Goal: Find contact information: Find contact information

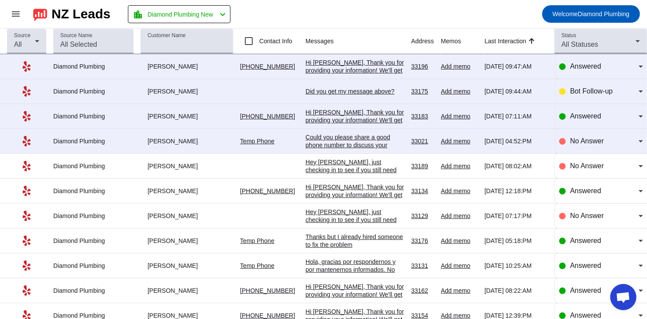
click at [318, 62] on div "Hi [PERSON_NAME], Thank you for providing your information! We'll get back to y…" at bounding box center [355, 74] width 99 height 31
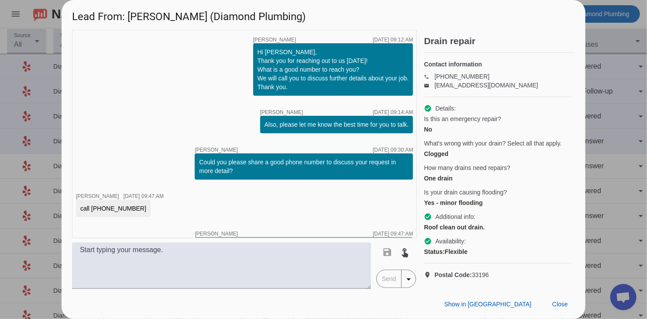
scroll to position [50, 0]
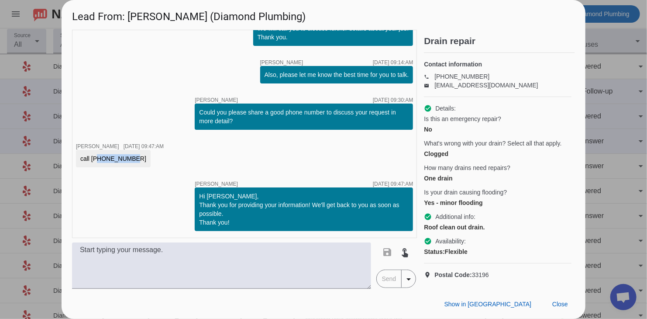
drag, startPoint x: 127, startPoint y: 162, endPoint x: 95, endPoint y: 158, distance: 32.6
click at [95, 158] on div "call [PHONE_NUMBER]" at bounding box center [113, 158] width 66 height 9
click at [90, 158] on div "call [PHONE_NUMBER]" at bounding box center [113, 158] width 66 height 9
drag, startPoint x: 90, startPoint y: 158, endPoint x: 122, endPoint y: 160, distance: 31.5
click at [122, 160] on div "call [PHONE_NUMBER]" at bounding box center [113, 158] width 66 height 9
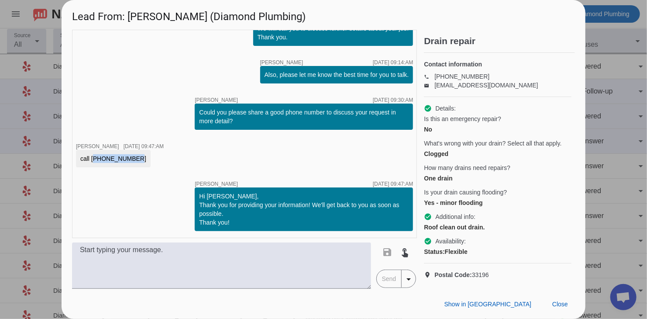
copy div "[PHONE_NUMBER]"
click at [560, 305] on span "Close" at bounding box center [560, 303] width 16 height 7
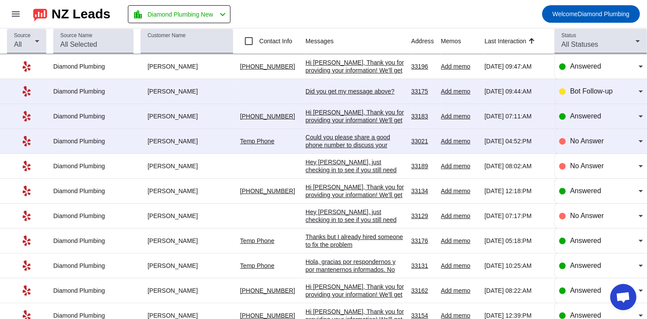
click at [343, 71] on div "Hi [PERSON_NAME], Thank you for providing your information! We'll get back to y…" at bounding box center [355, 74] width 99 height 31
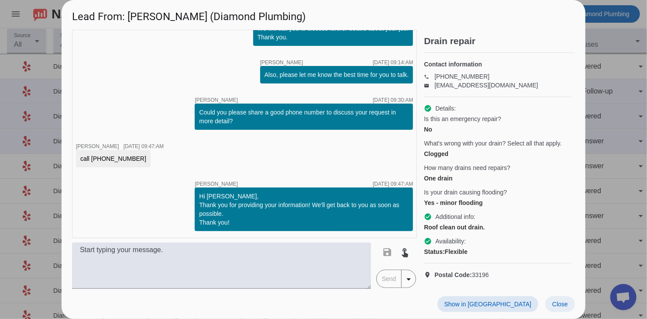
click at [551, 303] on span at bounding box center [560, 304] width 30 height 16
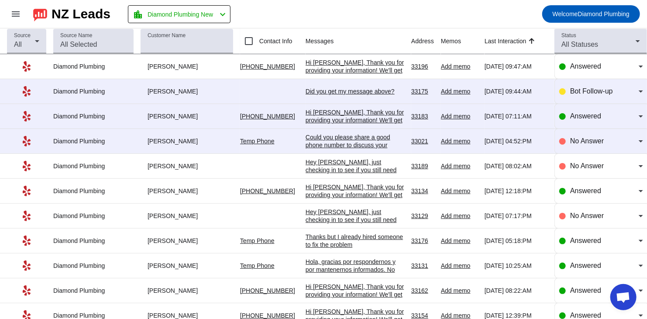
click at [304, 68] on td "[PHONE_NUMBER]" at bounding box center [272, 66] width 65 height 25
click at [321, 68] on div "Hi [PERSON_NAME], Thank you for providing your information! We'll get back to y…" at bounding box center [355, 74] width 99 height 31
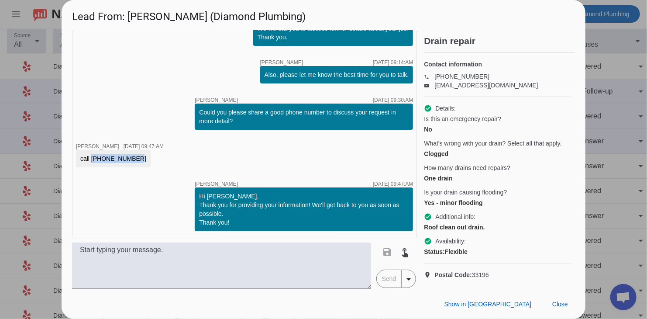
drag, startPoint x: 129, startPoint y: 158, endPoint x: 90, endPoint y: 157, distance: 38.4
click at [90, 157] on div "call [PHONE_NUMBER]" at bounding box center [113, 158] width 66 height 9
copy div "[PHONE_NUMBER]"
click at [569, 298] on span at bounding box center [560, 304] width 30 height 16
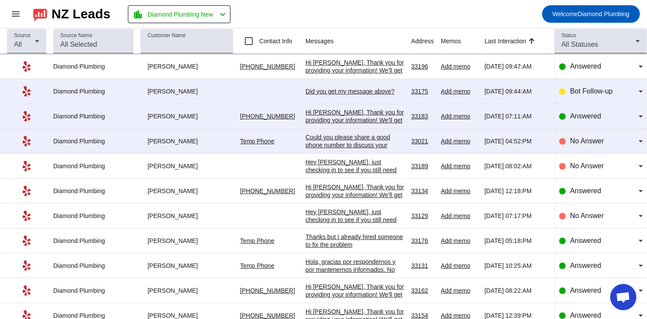
click at [336, 69] on div "Hi [PERSON_NAME], Thank you for providing your information! We'll get back to y…" at bounding box center [355, 74] width 99 height 31
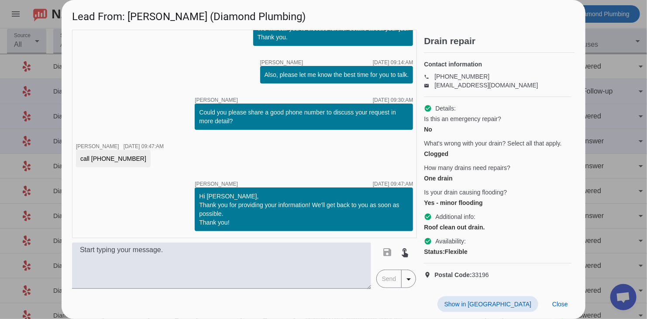
scroll to position [12, 0]
